Goal: Task Accomplishment & Management: Use online tool/utility

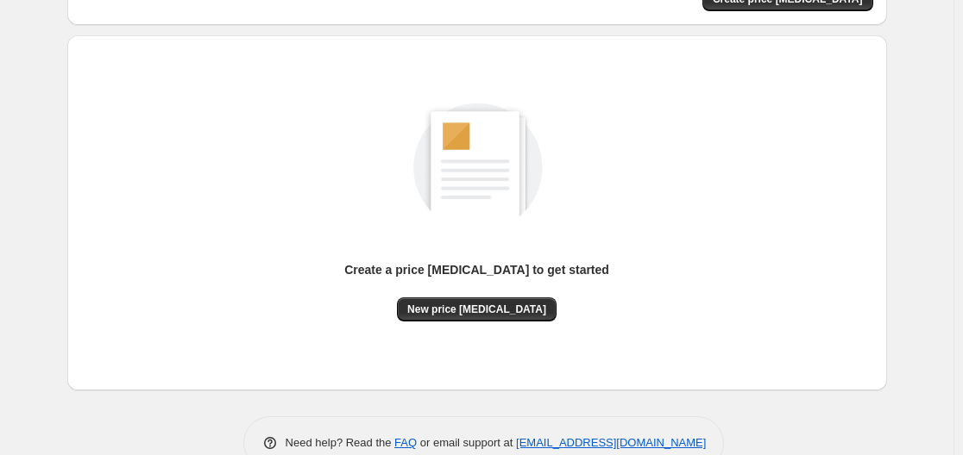
scroll to position [191, 0]
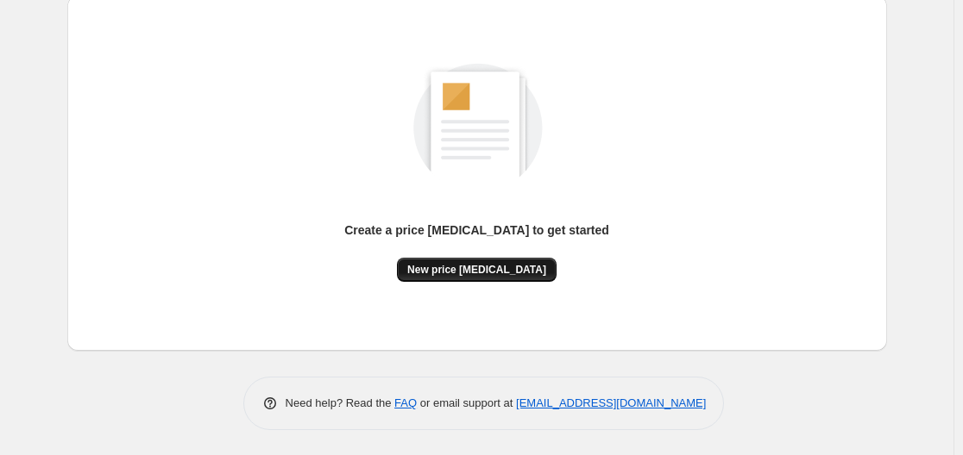
click at [508, 276] on span "New price [MEDICAL_DATA]" at bounding box center [476, 270] width 139 height 14
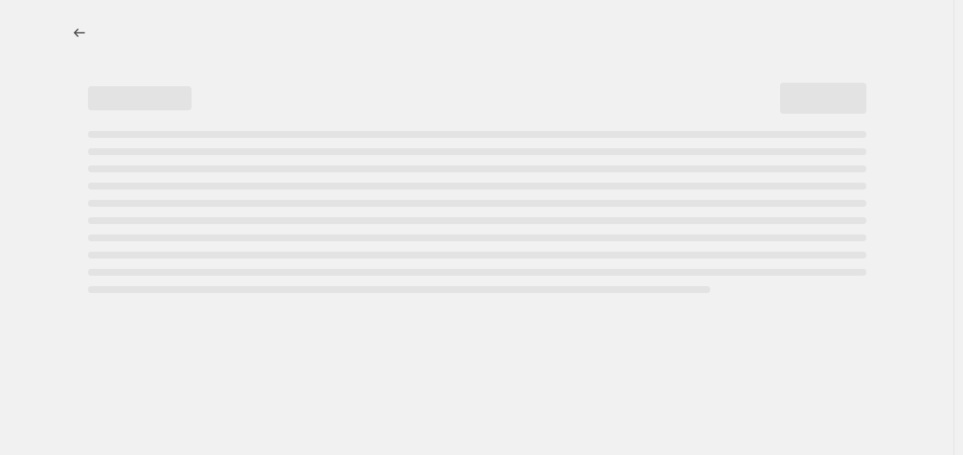
select select "percentage"
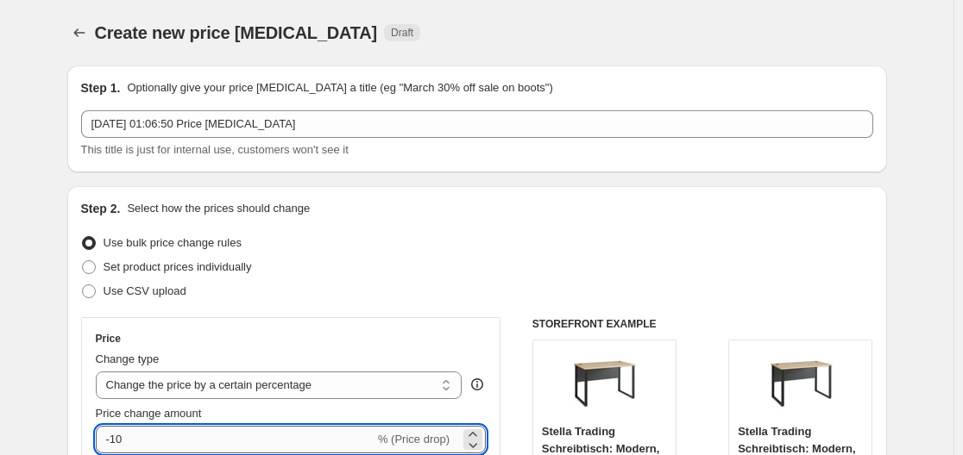
click at [299, 433] on input "-10" at bounding box center [235, 440] width 279 height 28
type input "-1"
type input "-36"
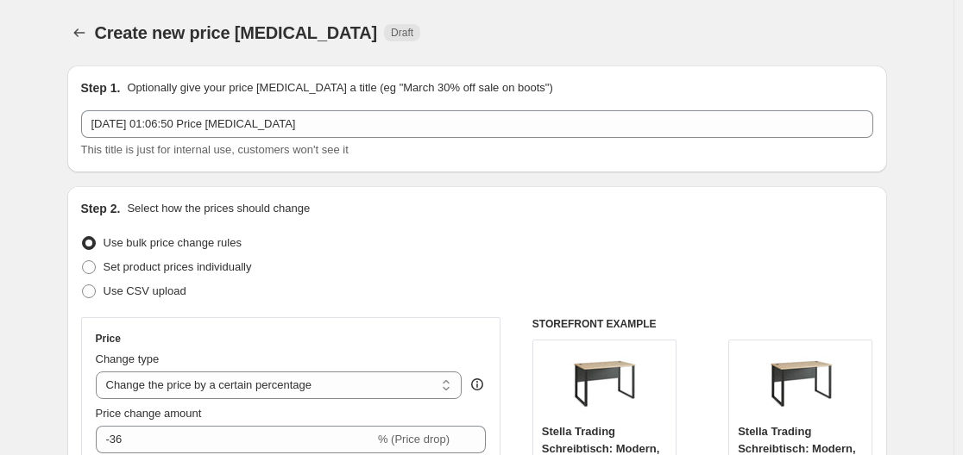
click at [437, 272] on div "Set product prices individually" at bounding box center [477, 267] width 792 height 24
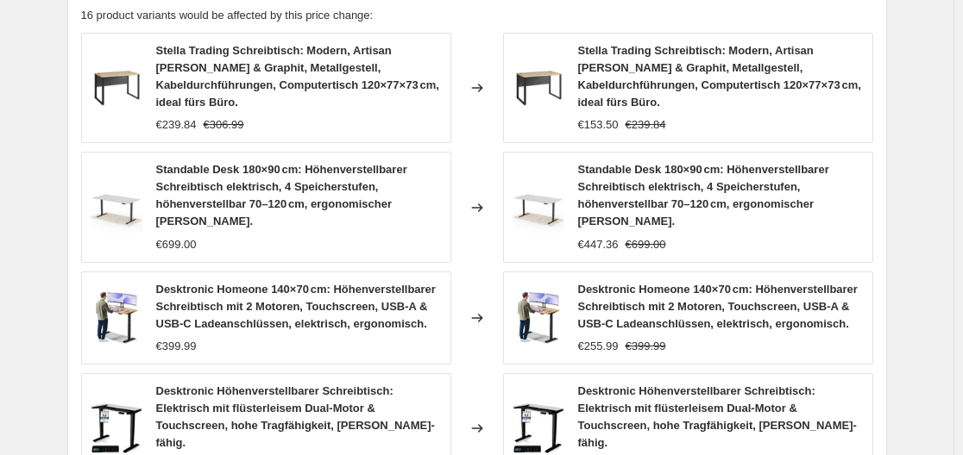
scroll to position [1401, 0]
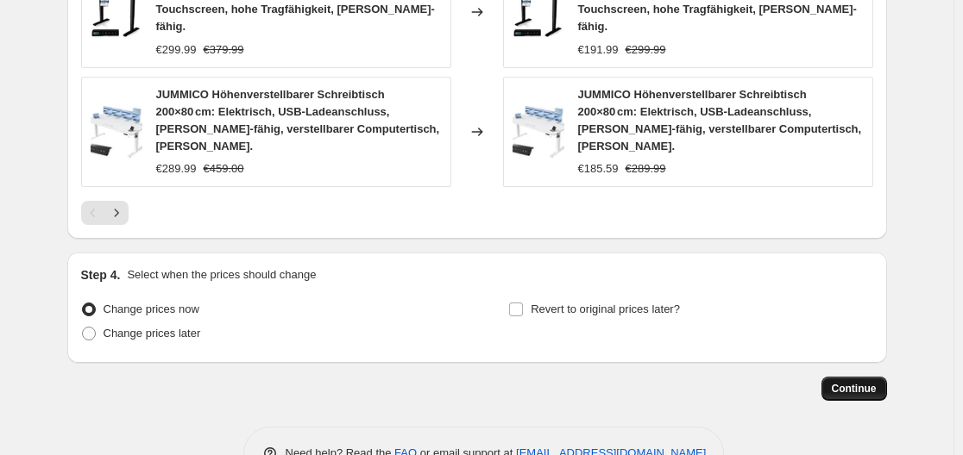
click at [868, 382] on span "Continue" at bounding box center [854, 389] width 45 height 14
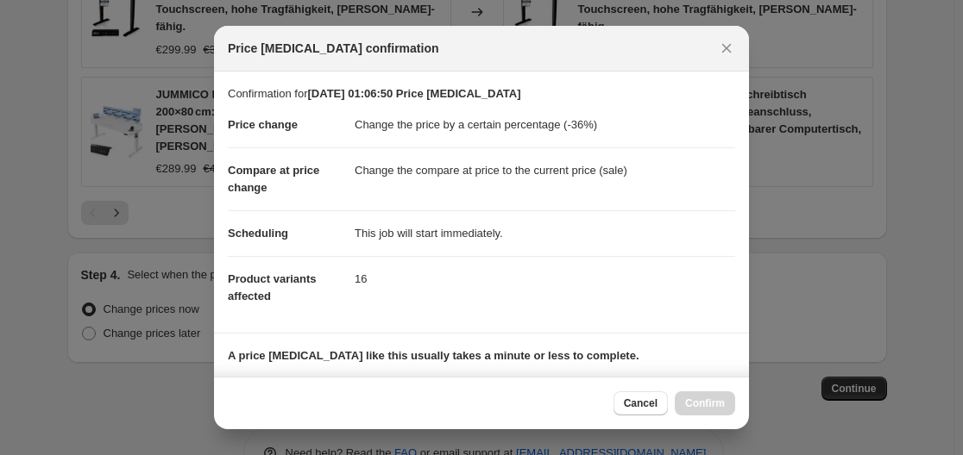
drag, startPoint x: 738, startPoint y: 76, endPoint x: 738, endPoint y: 110, distance: 33.6
click at [738, 110] on section "Confirmation for [DATE] 01:06:50 Price [MEDICAL_DATA] Price change Change the p…" at bounding box center [481, 202] width 535 height 261
click at [738, 106] on section "Confirmation for [DATE] 01:06:50 Price [MEDICAL_DATA] Price change Change the p…" at bounding box center [481, 202] width 535 height 261
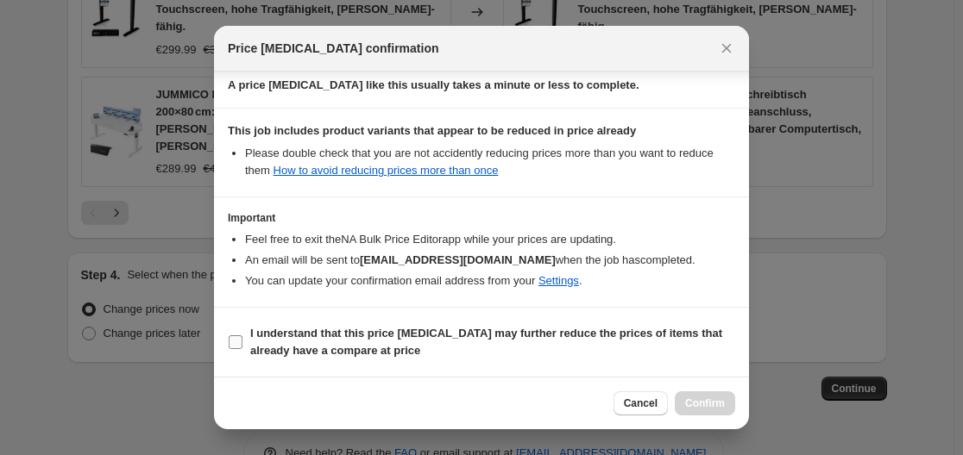
click at [323, 332] on b "I understand that this price [MEDICAL_DATA] may further reduce the prices of it…" at bounding box center [486, 342] width 472 height 30
click at [242, 336] on input "I understand that this price [MEDICAL_DATA] may further reduce the prices of it…" at bounding box center [236, 343] width 14 height 14
checkbox input "true"
click at [697, 406] on span "Confirm" at bounding box center [705, 404] width 40 height 14
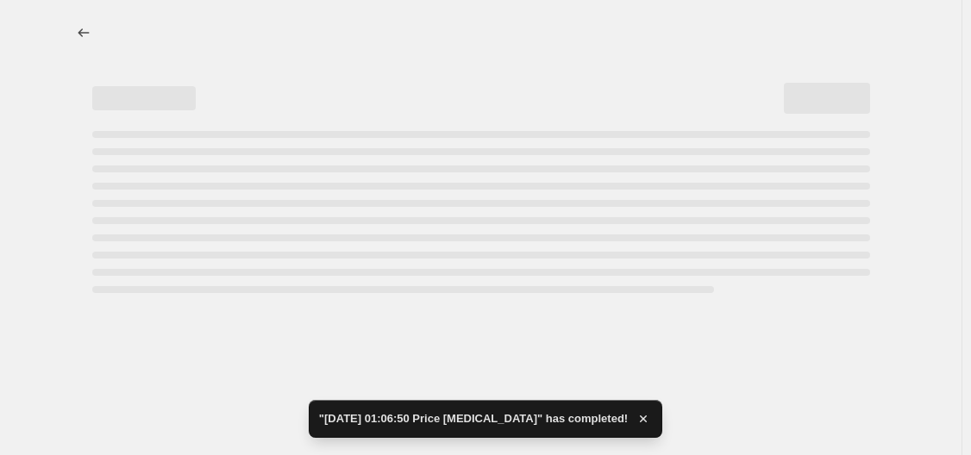
select select "percentage"
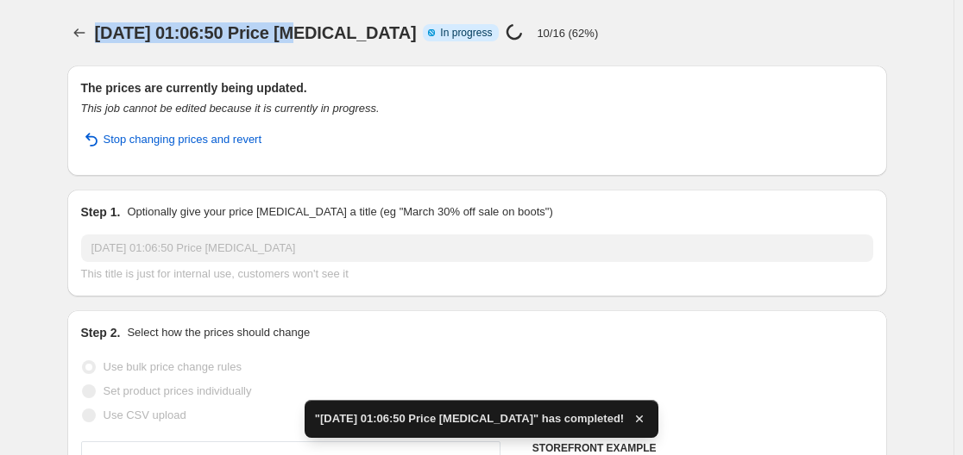
drag, startPoint x: 219, startPoint y: 33, endPoint x: 284, endPoint y: 34, distance: 64.7
click at [284, 34] on div "[DATE] 01:06:50 Price [MEDICAL_DATA] Info Partially complete In progress Price …" at bounding box center [415, 33] width 641 height 24
